Goal: Task Accomplishment & Management: Use online tool/utility

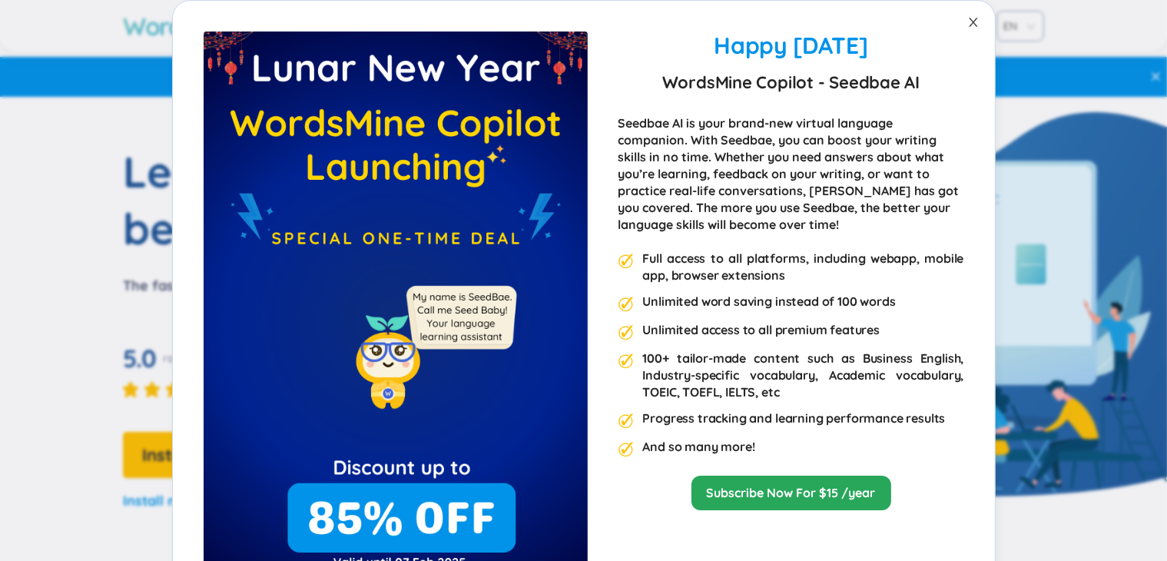
click at [974, 22] on span "Close" at bounding box center [973, 22] width 43 height 43
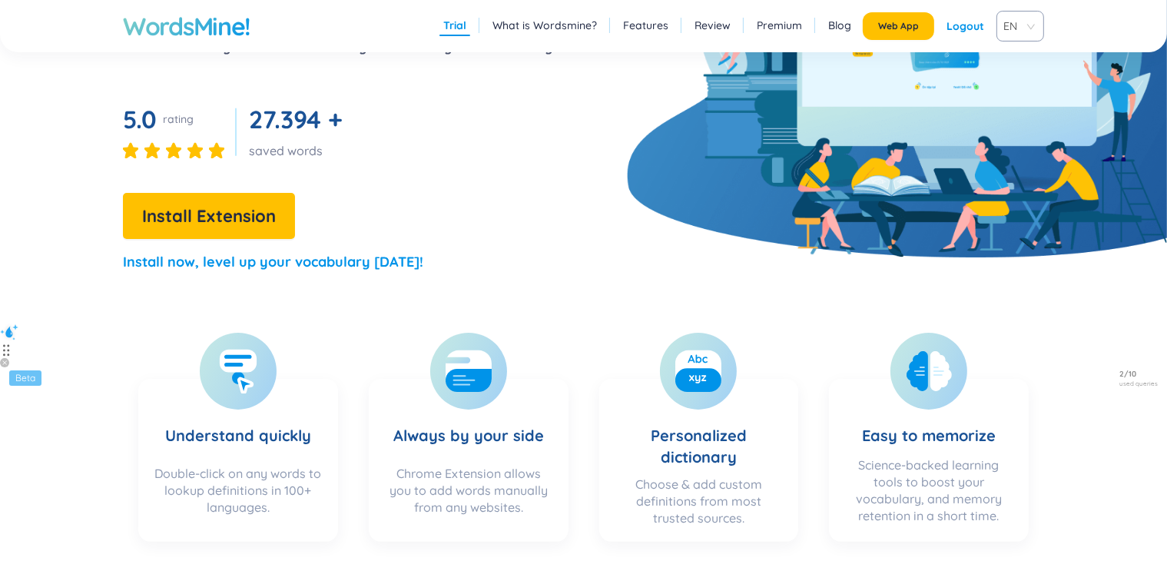
scroll to position [240, 0]
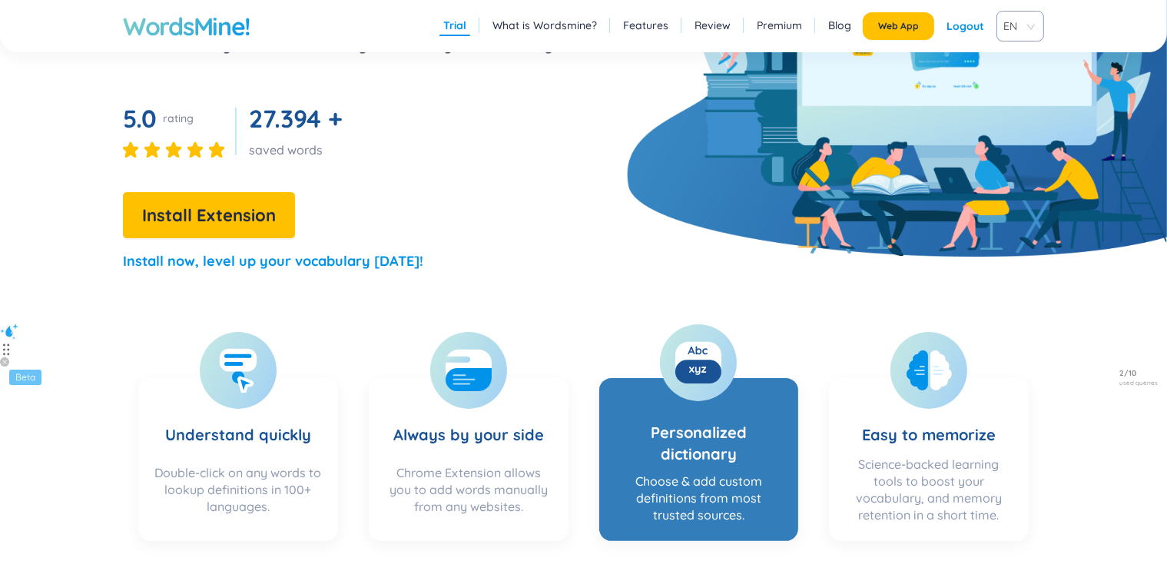
click at [642, 386] on section "Personalized dictionary Choose & add custom definitions from most trusted sourc…" at bounding box center [699, 459] width 200 height 163
click at [700, 397] on h3 "Personalized dictionary" at bounding box center [699, 428] width 169 height 74
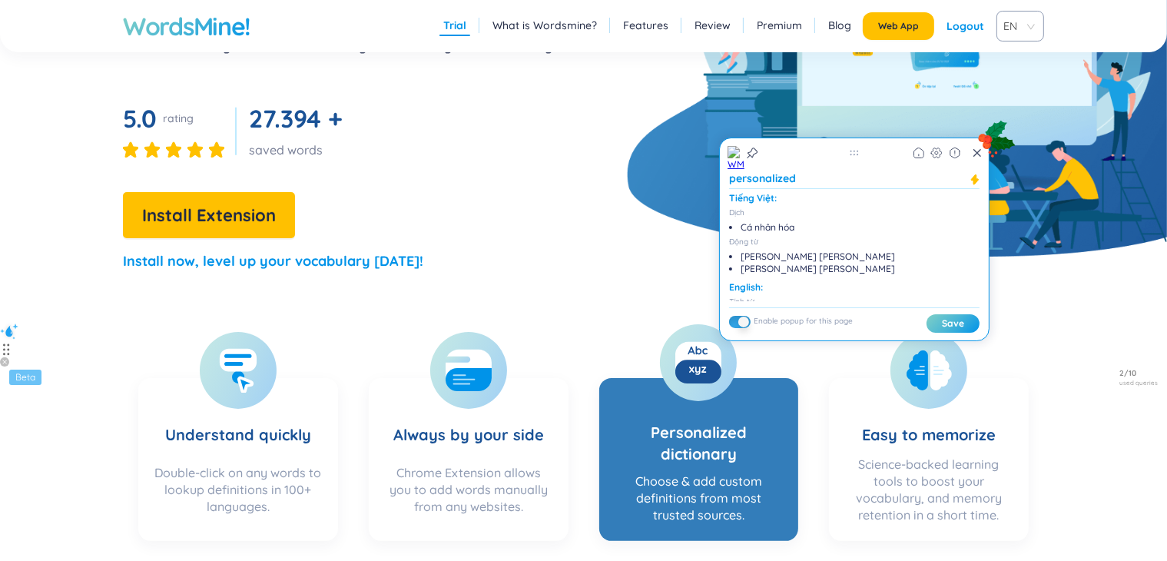
click at [698, 351] on rect at bounding box center [698, 362] width 46 height 41
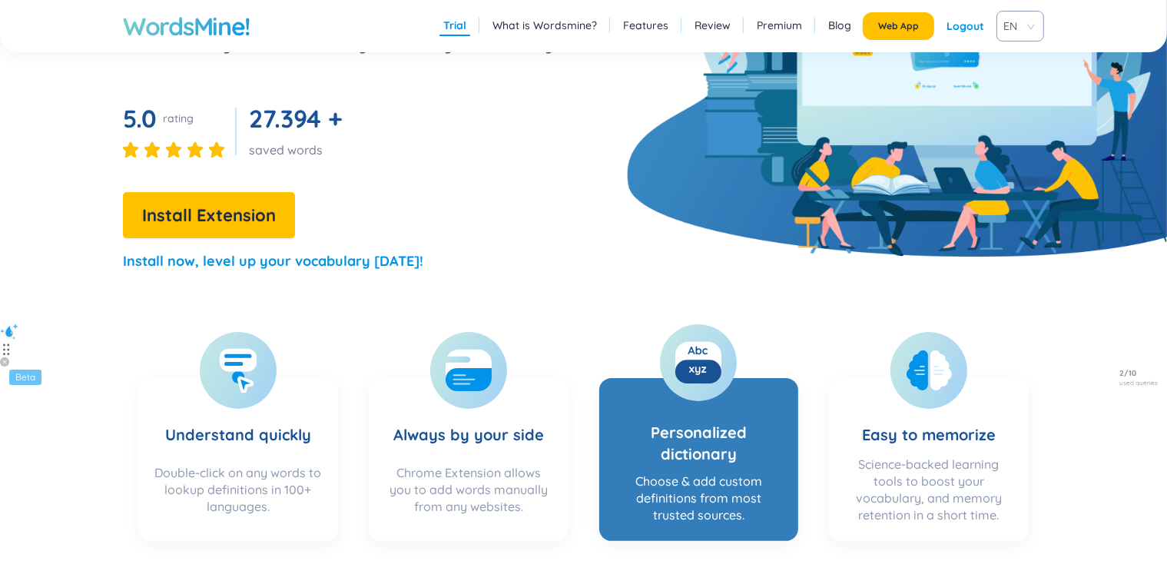
scroll to position [0, 0]
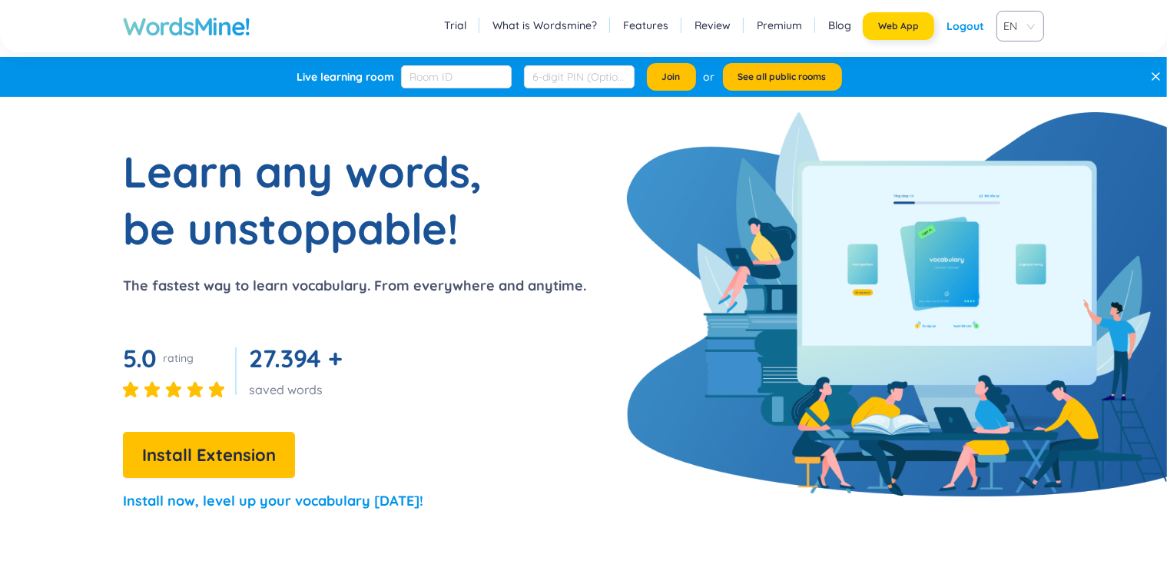
click at [934, 22] on button "Web App" at bounding box center [898, 26] width 71 height 28
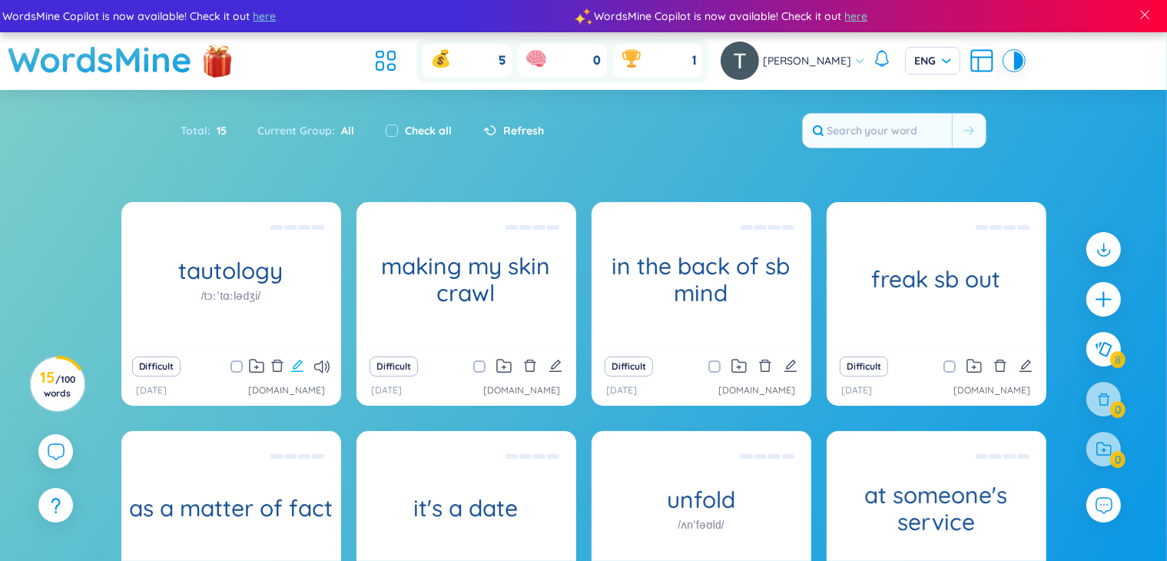
click at [291, 360] on icon "edit" at bounding box center [297, 366] width 14 height 14
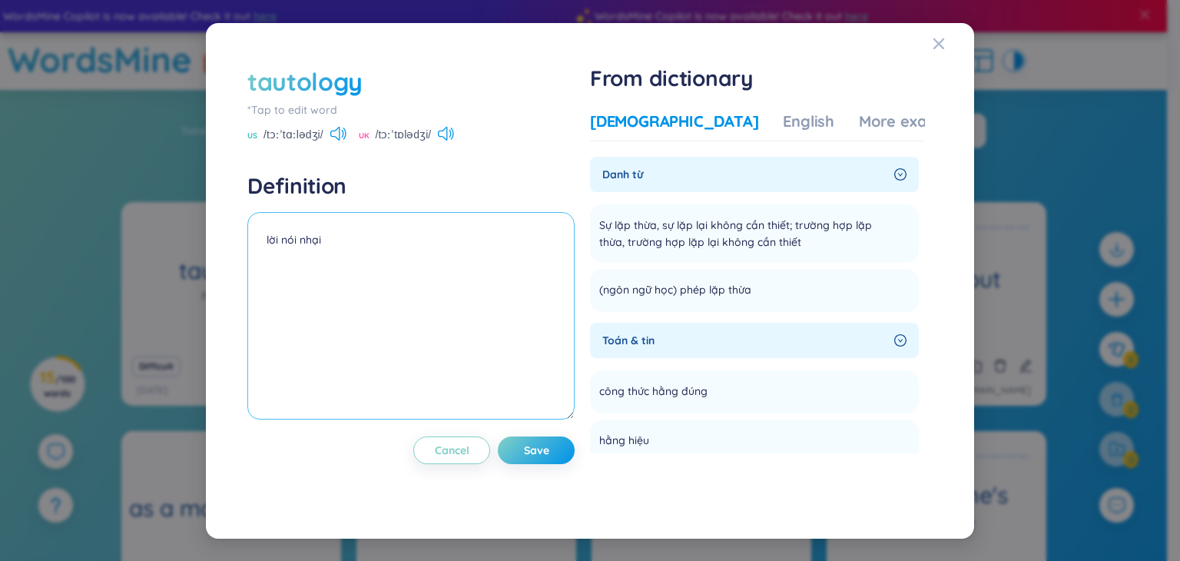
click at [347, 257] on textarea "lời nói nhại" at bounding box center [410, 315] width 327 height 207
drag, startPoint x: 347, startPoint y: 257, endPoint x: 170, endPoint y: 260, distance: 176.7
click at [170, 260] on div "tautology *Tap to edit word US /tɔːˈtɑːlədʒi/ [GEOGRAPHIC_DATA] /tɔːˈtɒlədʒi/ D…" at bounding box center [590, 280] width 1180 height 561
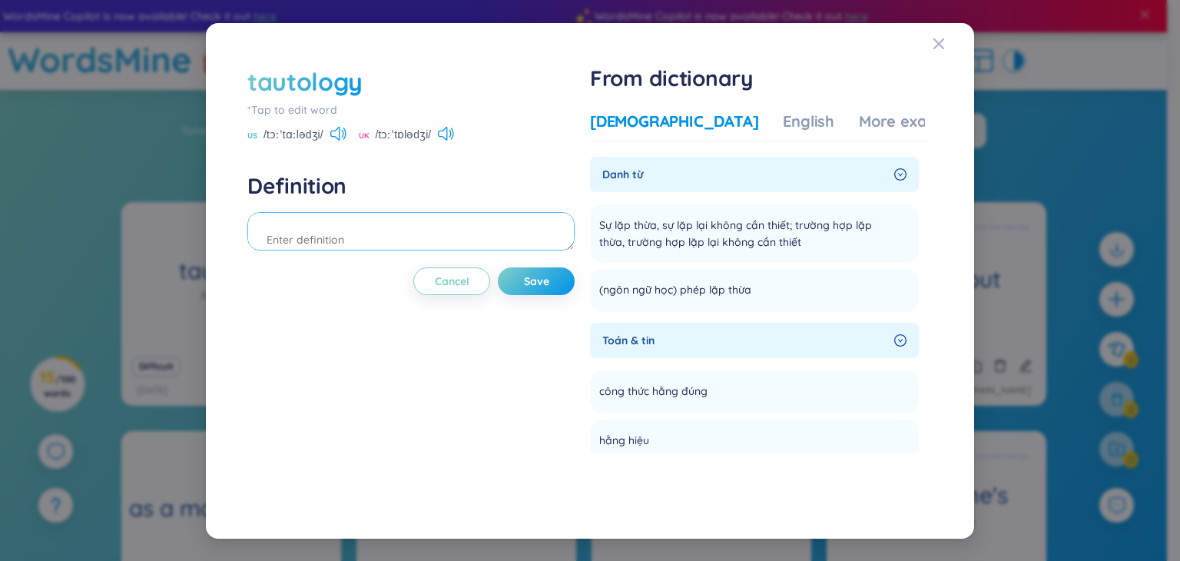
paste textarea "A statement that's true, but uninformative."
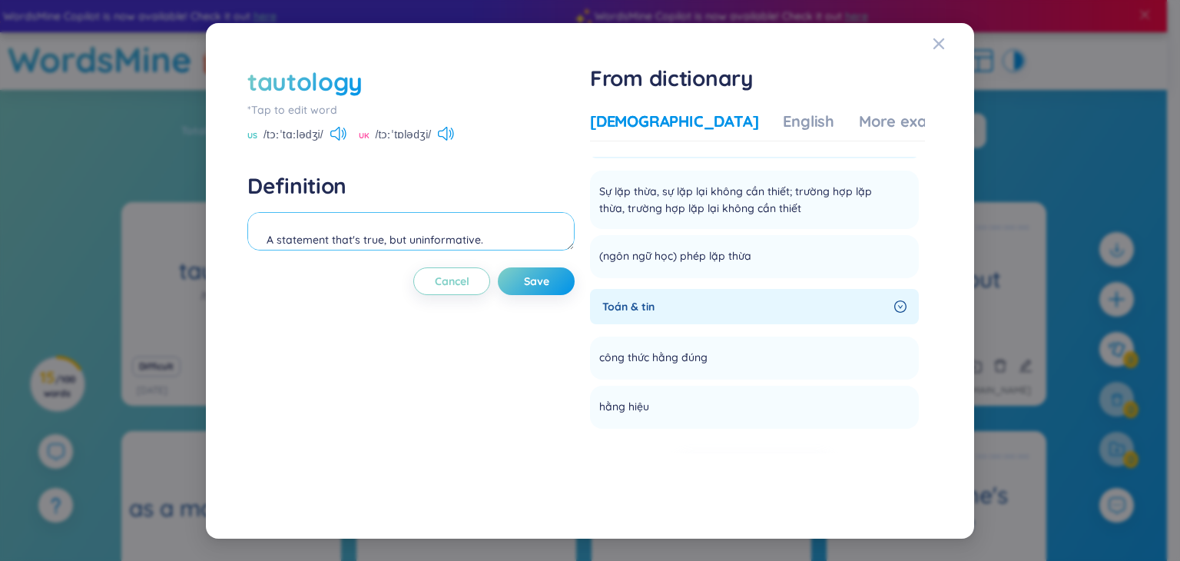
scroll to position [55, 0]
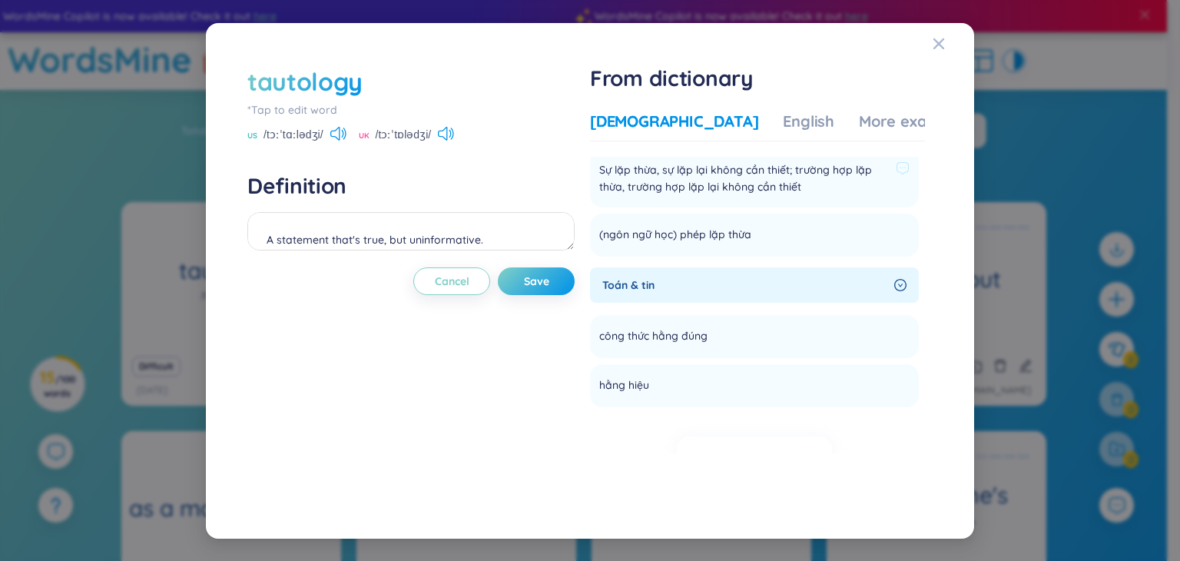
click at [672, 195] on div "Sự lặp thừa, sự lặp lại không cần thiết; trường hợp lặp thừa, trường hợp lặp lạ…" at bounding box center [754, 178] width 310 height 40
drag, startPoint x: 605, startPoint y: 169, endPoint x: 807, endPoint y: 189, distance: 203.1
click at [807, 189] on span "Sự lặp thừa, sự lặp lại không cần thiết; trường hợp lặp thừa, trường hợp lặp lạ…" at bounding box center [744, 178] width 290 height 34
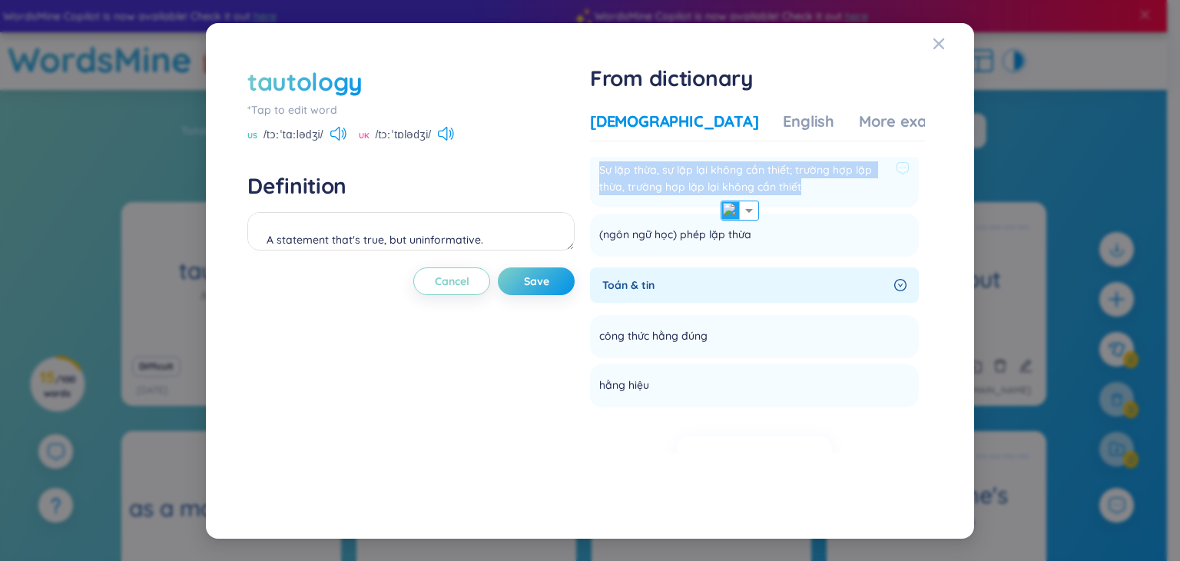
copy span "Sự lặp thừa, sự lặp lại không cần thiết; trường hợp lặp thừa, trường hợp lặp lạ…"
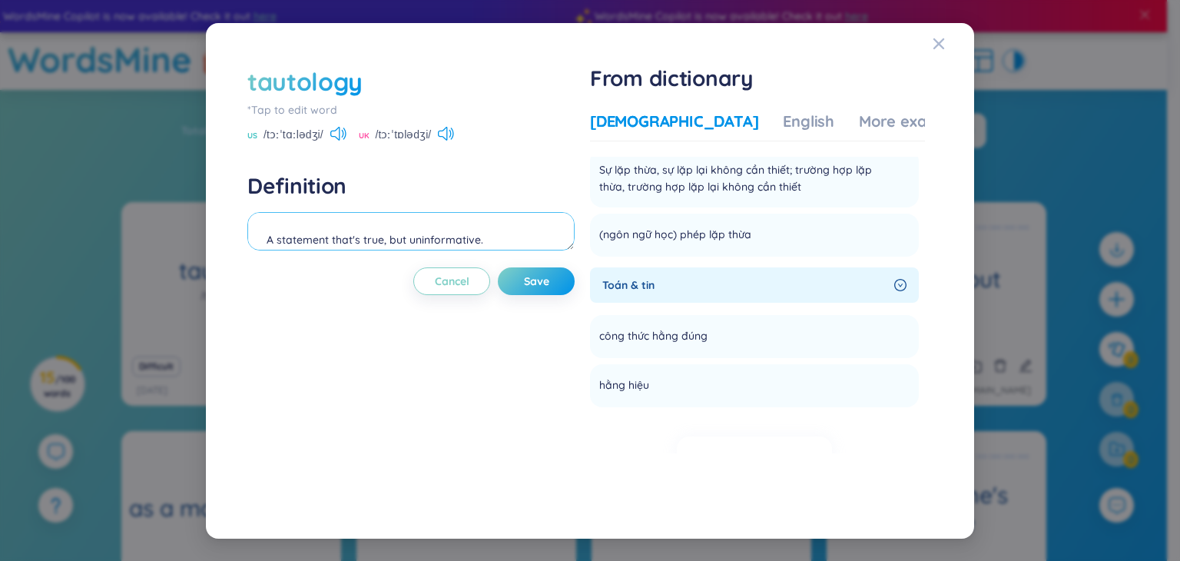
click at [536, 222] on textarea "A statement that's true, but uninformative." at bounding box center [410, 231] width 327 height 38
paste textarea "Sự lặp thừa, sự lặp lại không cần thiết; trường hợp lặp thừa, trường hợp lặp lạ…"
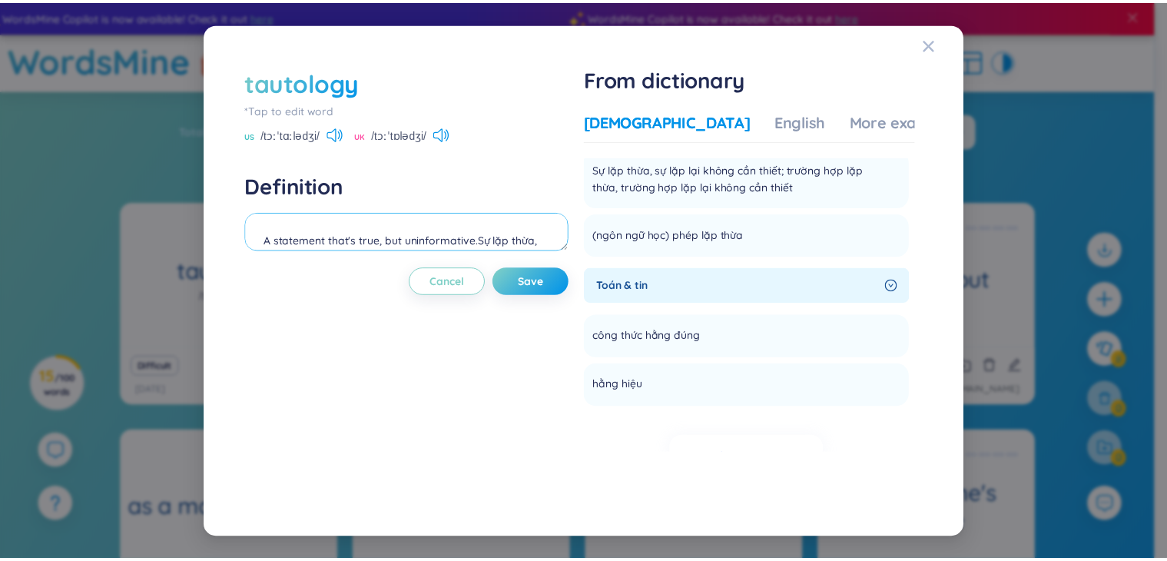
scroll to position [31, 0]
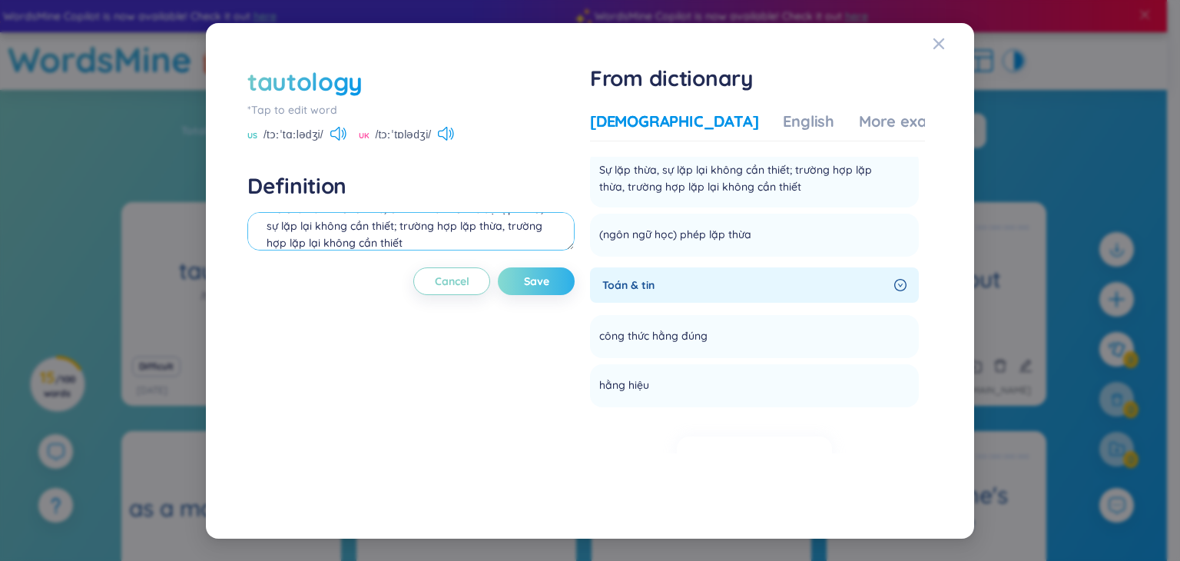
type textarea "A statement that's true, but uninformative.Sự lặp thừa, sự lặp lại không cần th…"
click at [542, 277] on span "Save" at bounding box center [536, 281] width 25 height 15
